Goal: Task Accomplishment & Management: Use online tool/utility

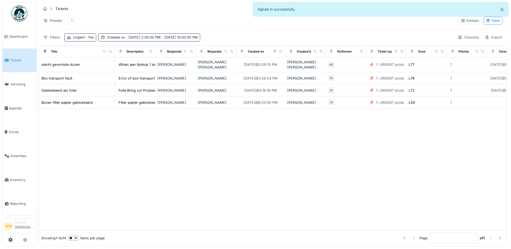
click at [74, 21] on div "1" at bounding box center [72, 21] width 6 height 8
click at [126, 39] on span ": [DATE] 2:00:00 PM - [DATE] 10:00:00 PM" at bounding box center [161, 37] width 72 height 4
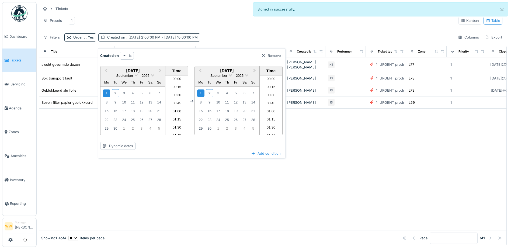
scroll to position [686, 0]
click at [115, 95] on div "2" at bounding box center [115, 93] width 7 height 8
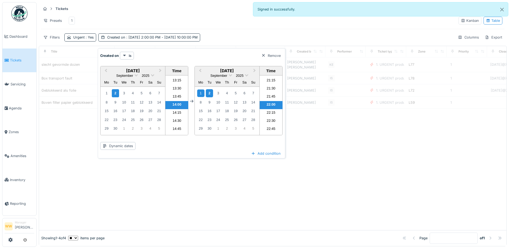
click at [208, 94] on div "2" at bounding box center [209, 93] width 7 height 8
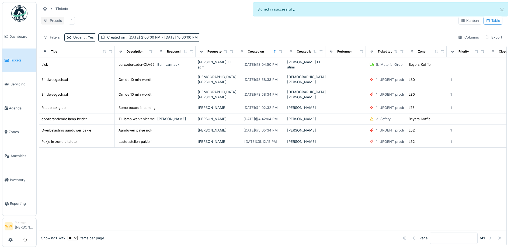
click at [54, 23] on div "Presets" at bounding box center [52, 21] width 23 height 8
click at [61, 33] on div "New view" at bounding box center [57, 33] width 31 height 8
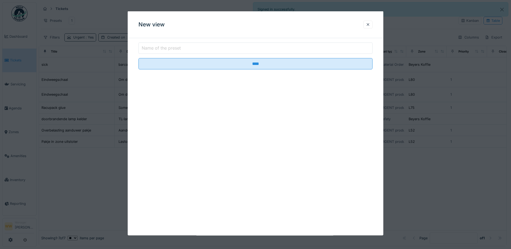
click at [171, 47] on label "Name of the preset" at bounding box center [161, 48] width 41 height 6
click at [171, 47] on input "Name of the preset" at bounding box center [255, 48] width 234 height 11
type input "*"
click at [138, 58] on input "****" at bounding box center [255, 63] width 234 height 11
